Goal: Find specific page/section: Find specific page/section

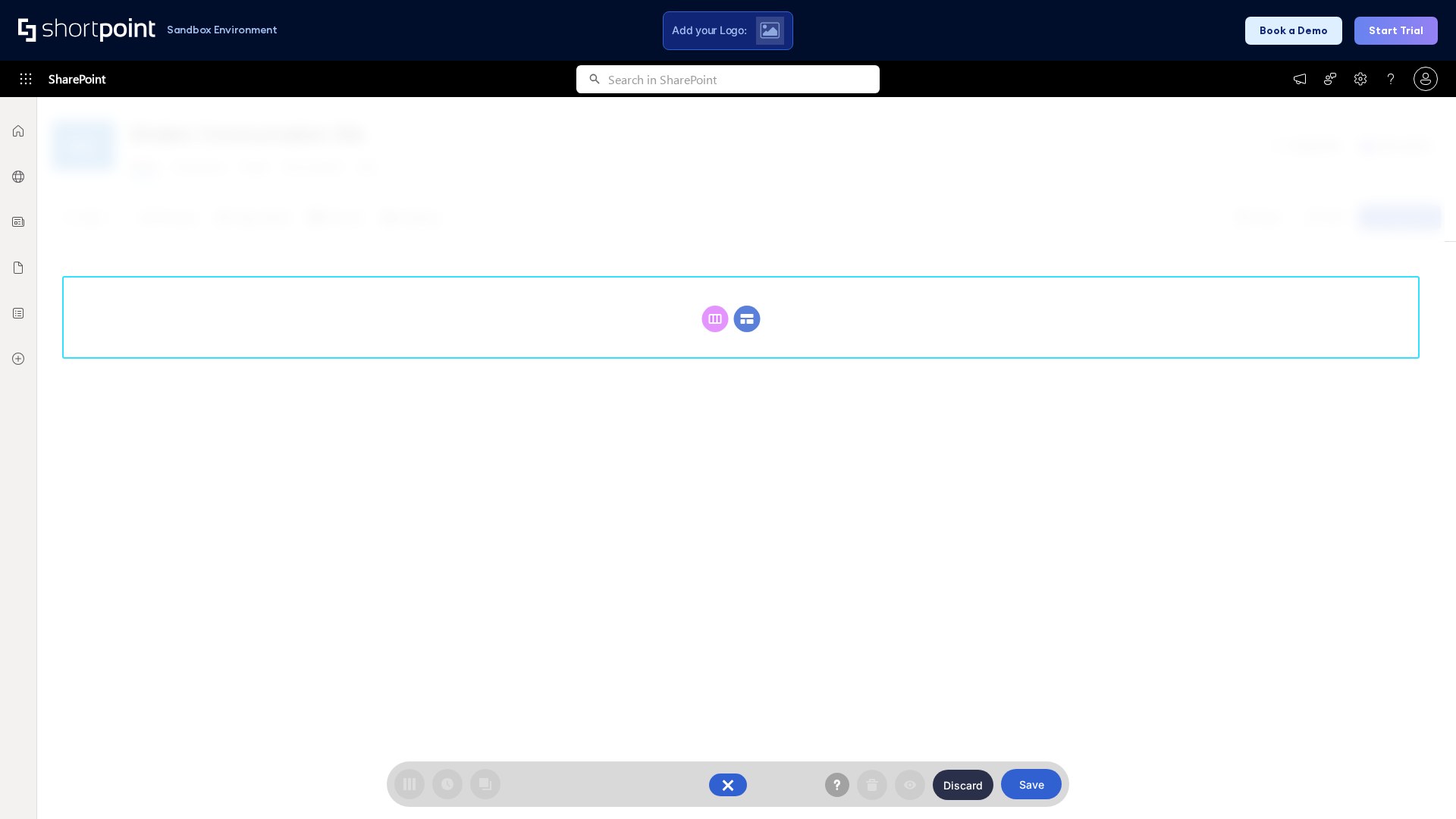
click at [747, 319] on circle at bounding box center [747, 319] width 27 height 27
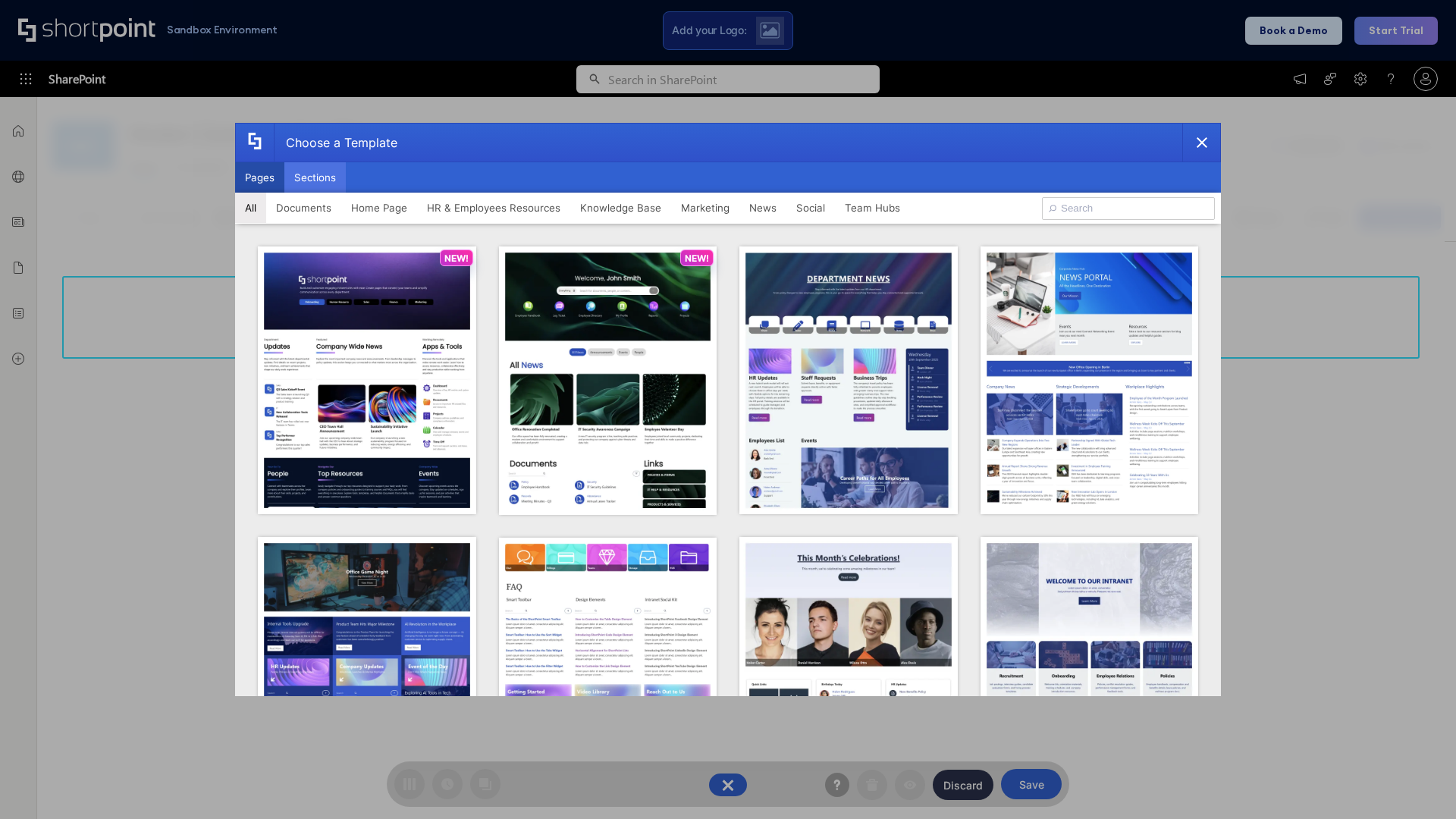
click at [315, 177] on button "Sections" at bounding box center [315, 177] width 61 height 31
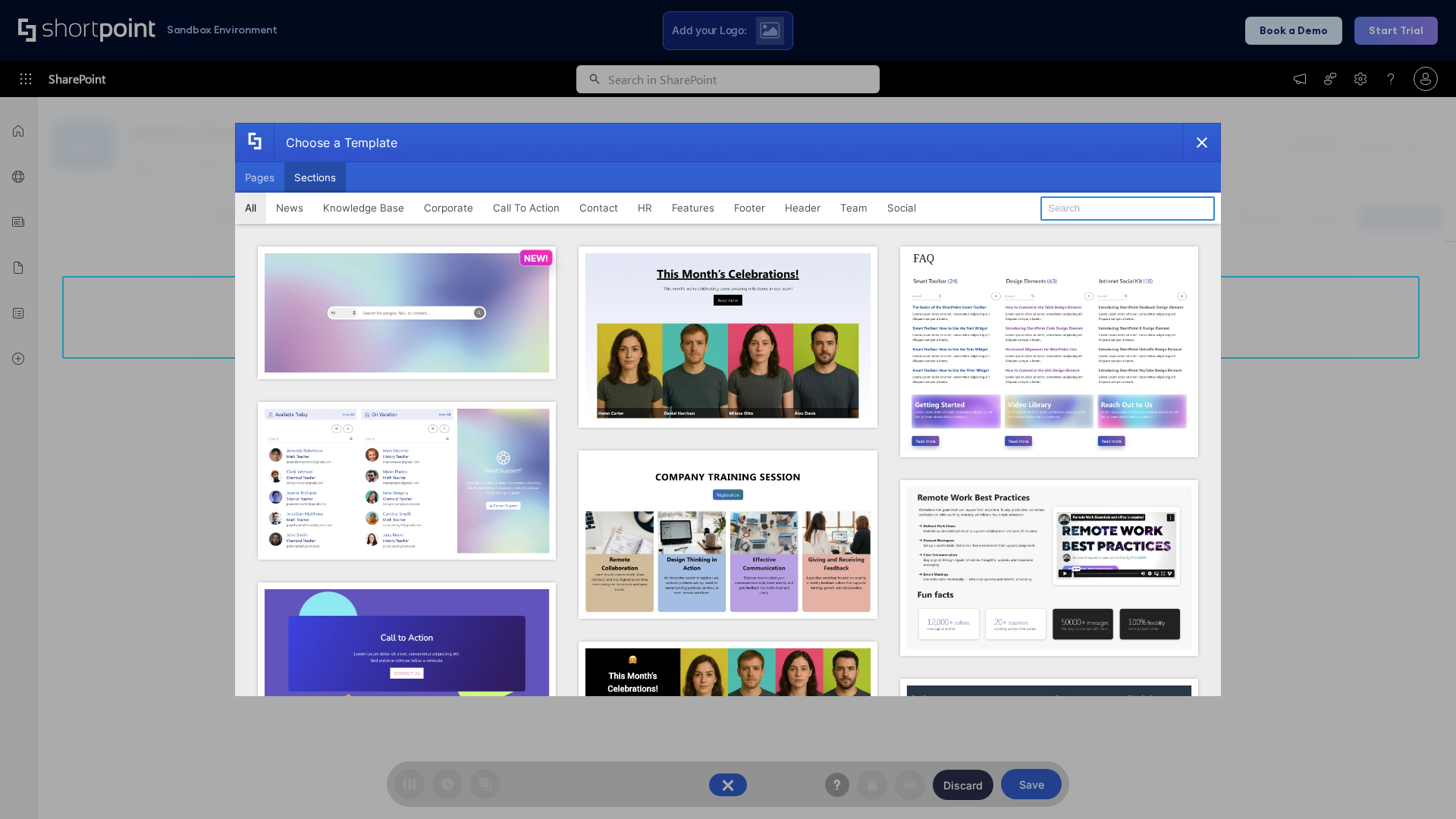
type input "FAQ 6"
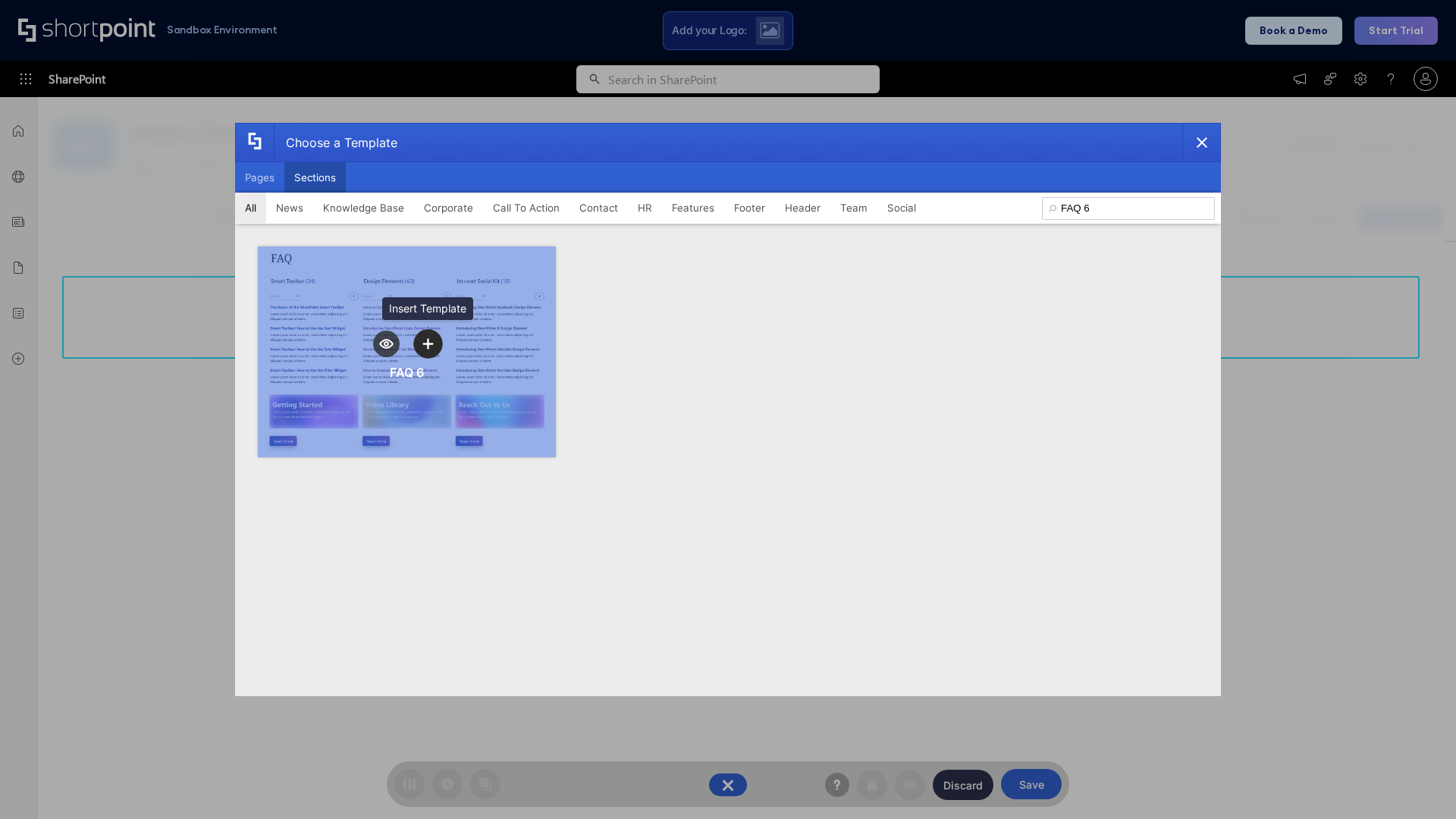
click at [428, 344] on icon "template selector" at bounding box center [428, 344] width 11 height 11
